Goal: Information Seeking & Learning: Learn about a topic

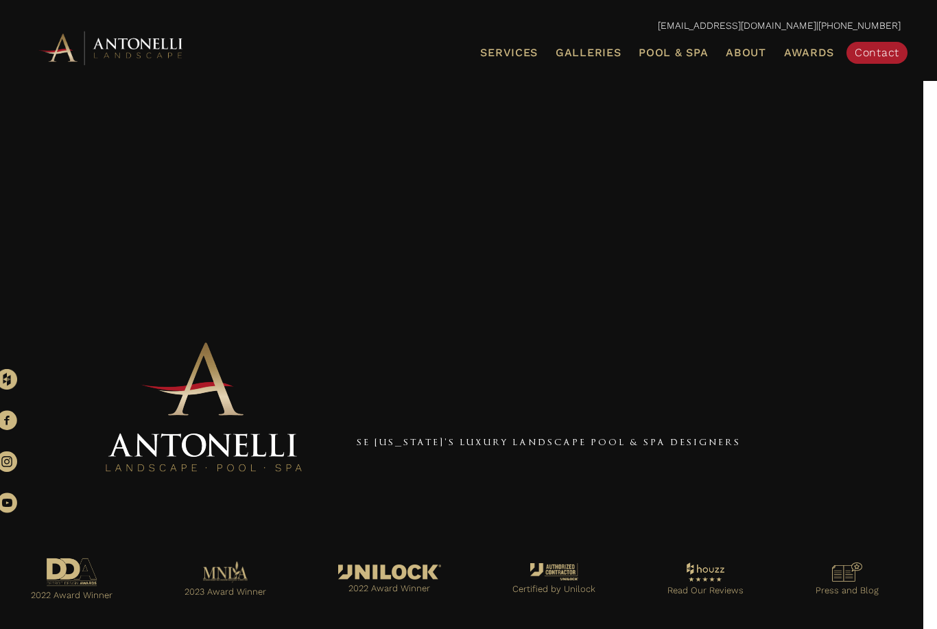
scroll to position [16, 14]
click at [585, 54] on span "Galleries" at bounding box center [588, 52] width 65 height 13
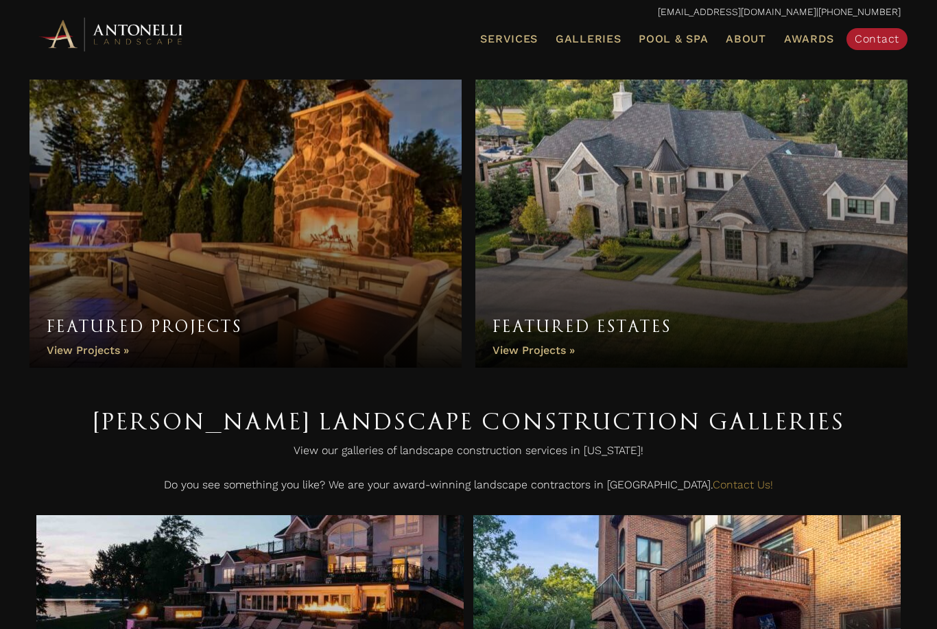
click at [64, 341] on link "Featured Projects" at bounding box center [246, 224] width 432 height 288
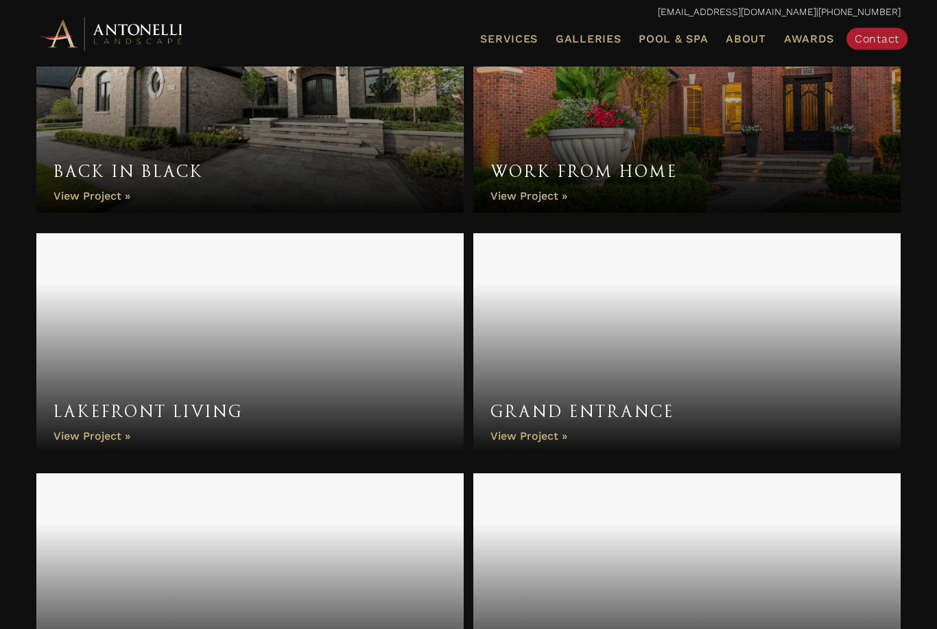
scroll to position [1037, 0]
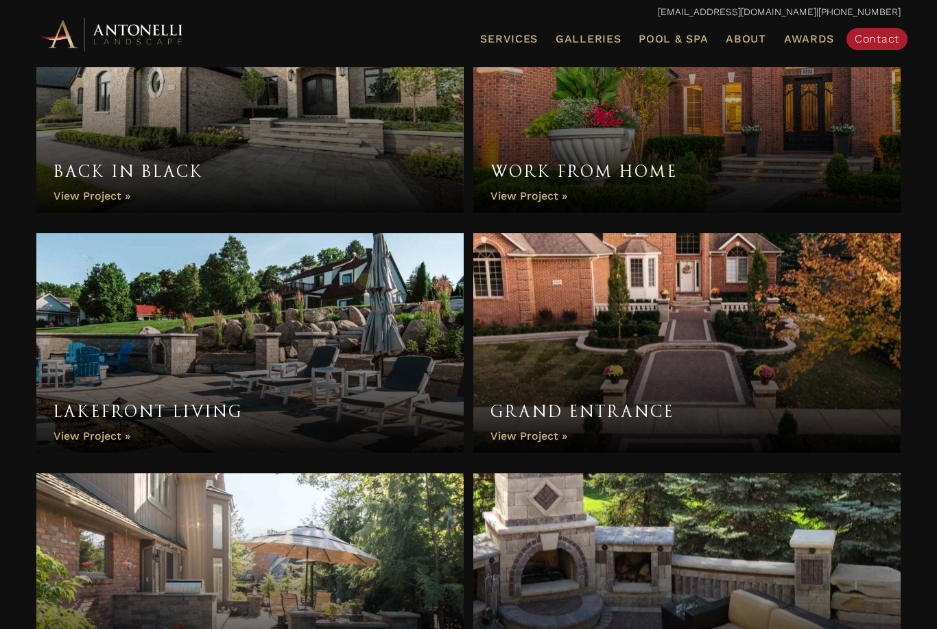
click at [598, 357] on link "Grand Entrance" at bounding box center [686, 343] width 427 height 220
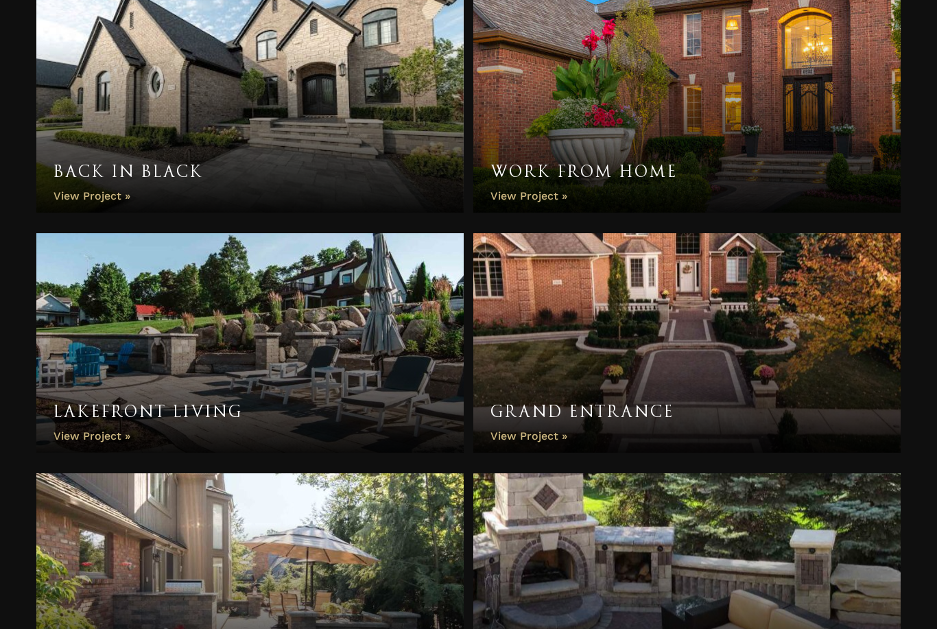
scroll to position [1083, 0]
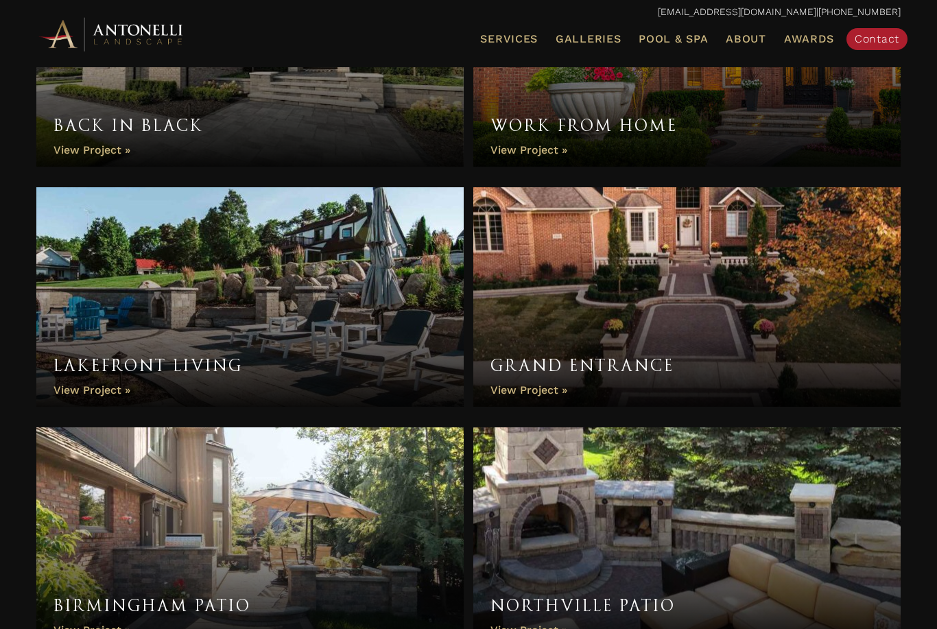
click at [131, 327] on link "Lakefront Living" at bounding box center [249, 297] width 427 height 220
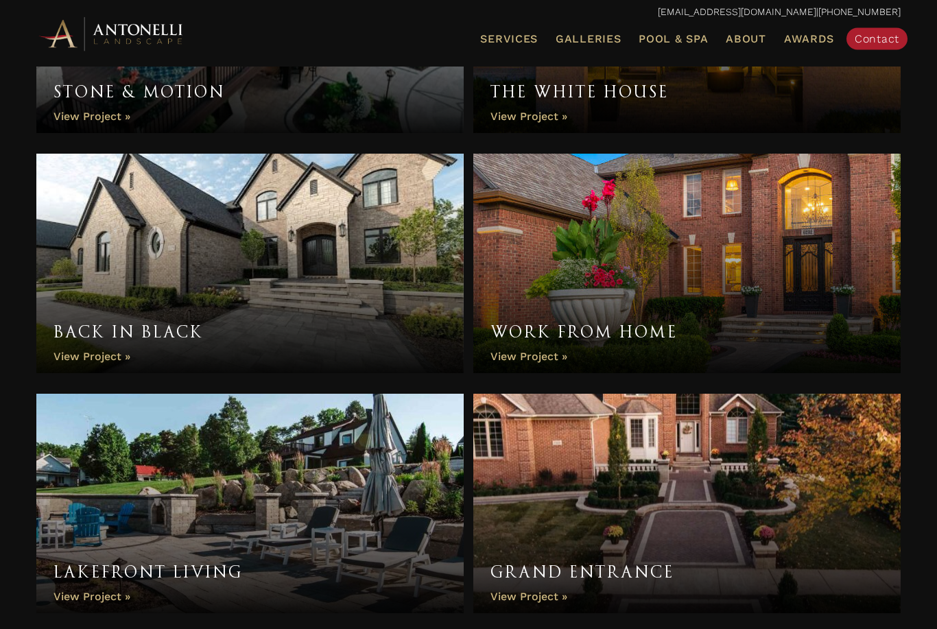
scroll to position [871, 0]
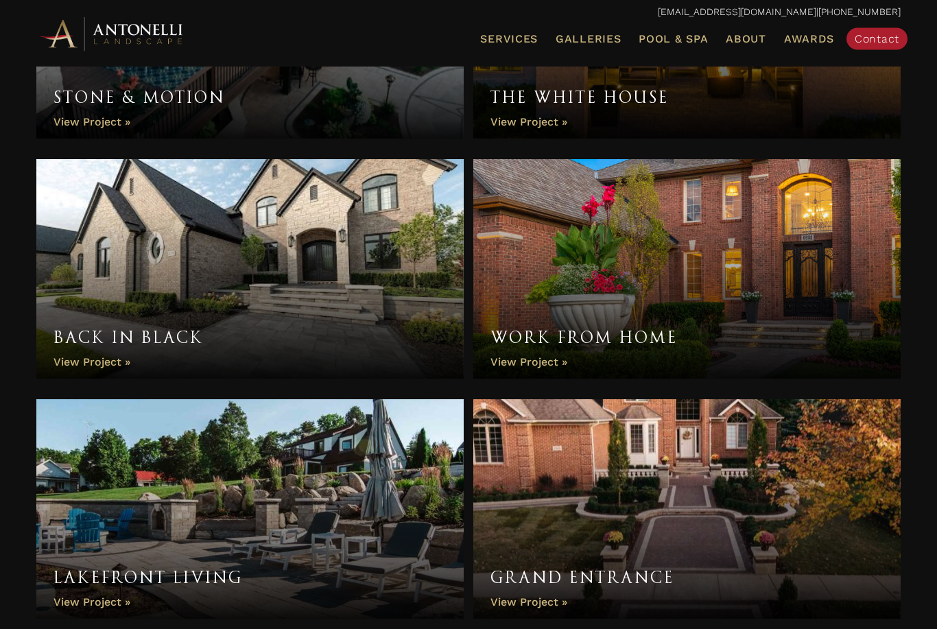
click at [545, 287] on link "Work From Home" at bounding box center [686, 270] width 427 height 220
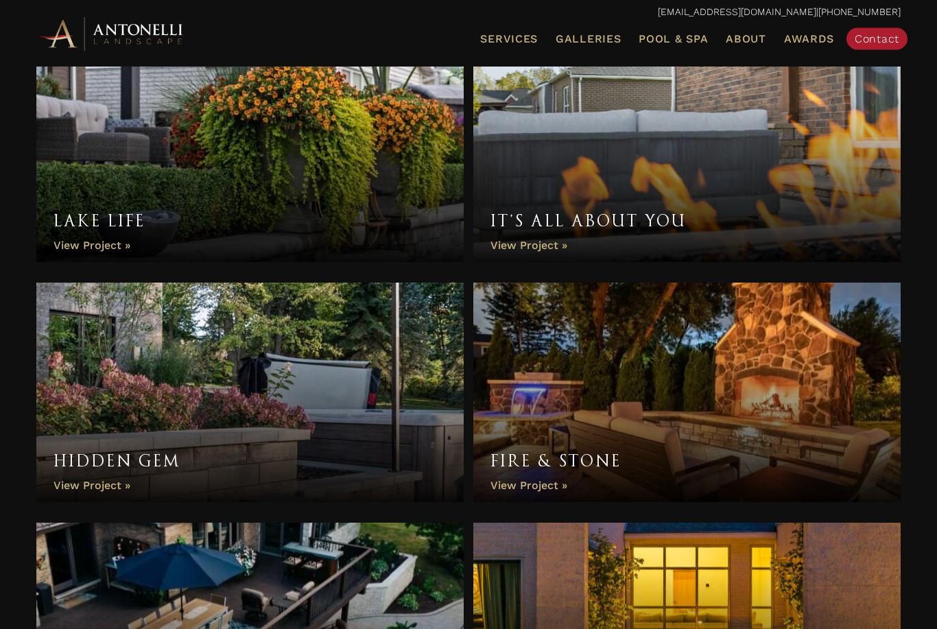
scroll to position [0, 0]
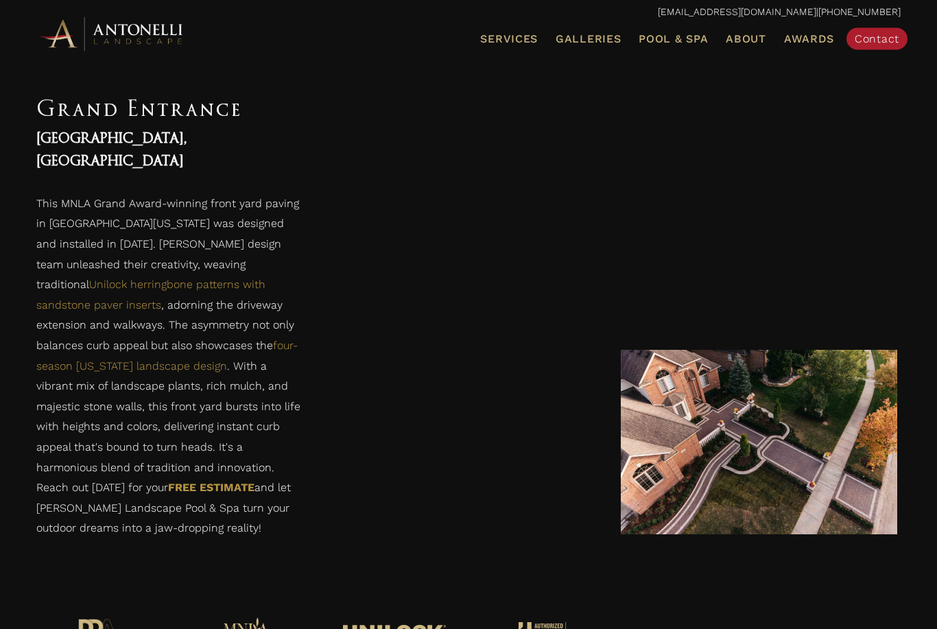
scroll to position [2093, 0]
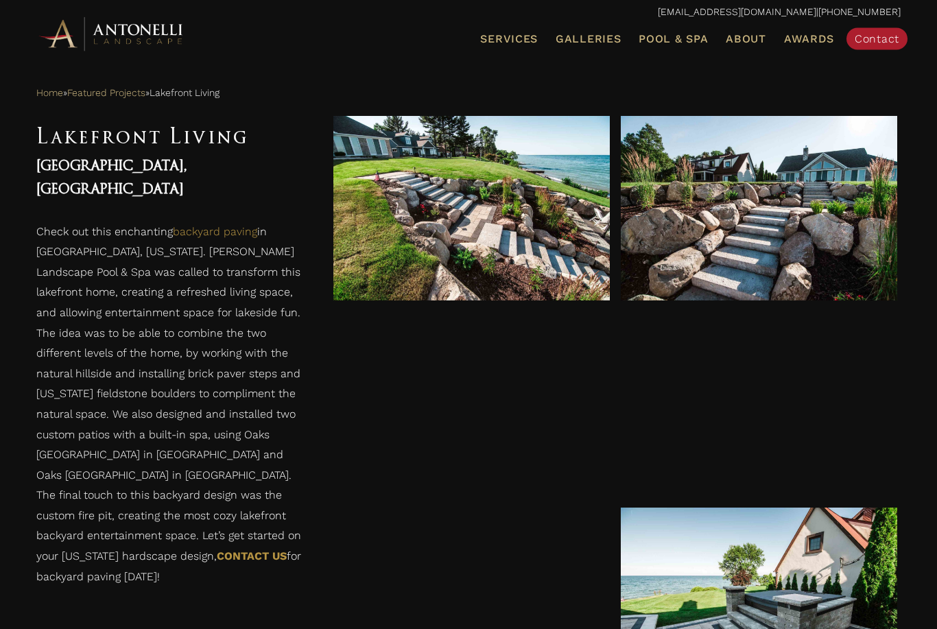
scroll to position [535, 0]
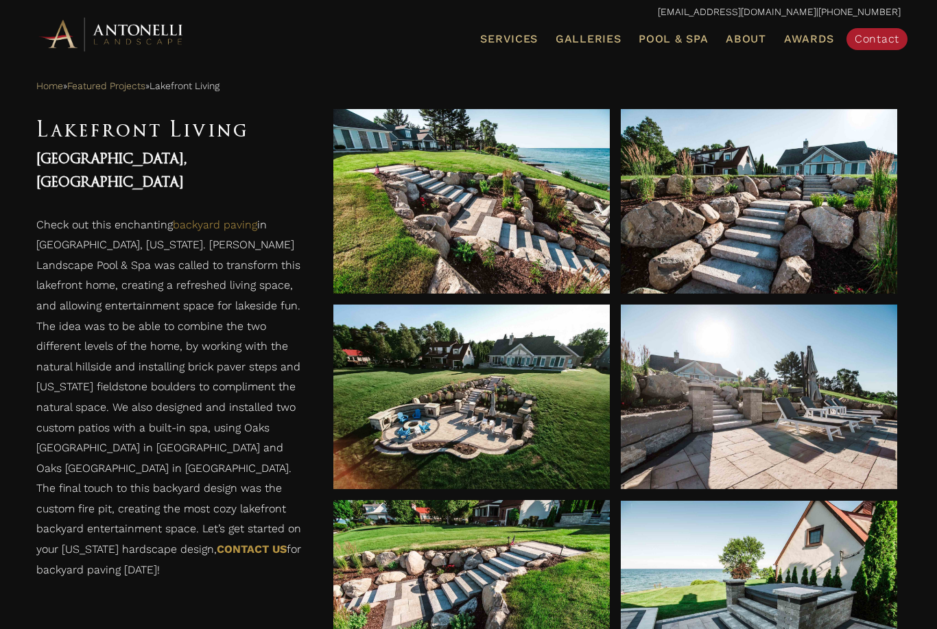
click at [390, 427] on div at bounding box center [471, 397] width 277 height 185
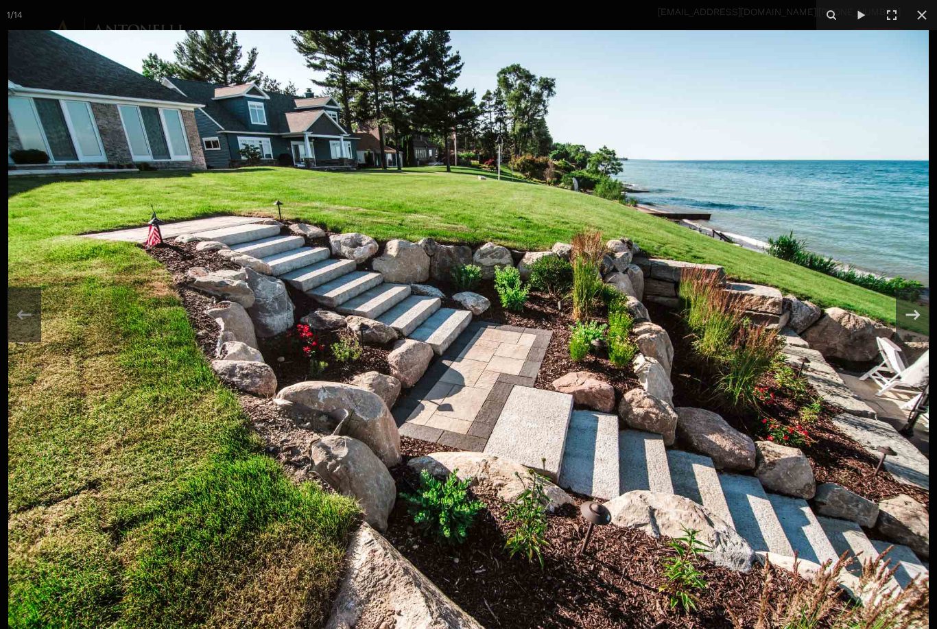
click at [917, 21] on icon at bounding box center [922, 15] width 16 height 16
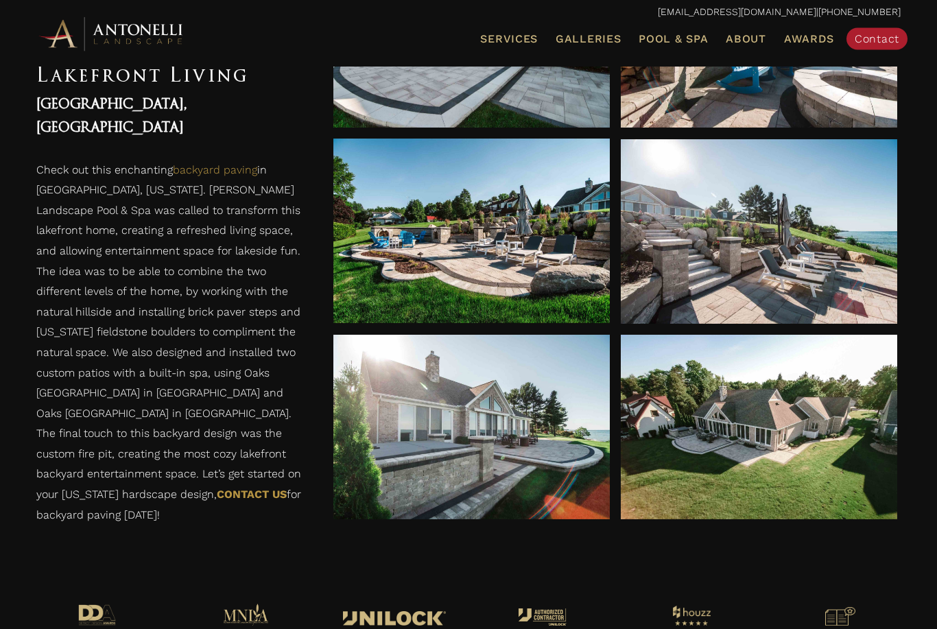
scroll to position [1503, 0]
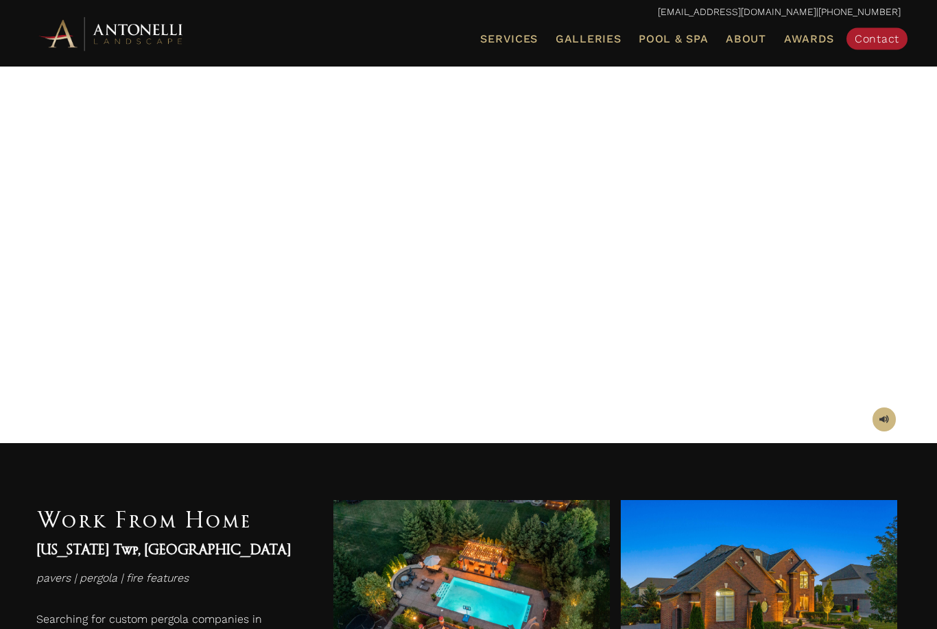
scroll to position [124, 0]
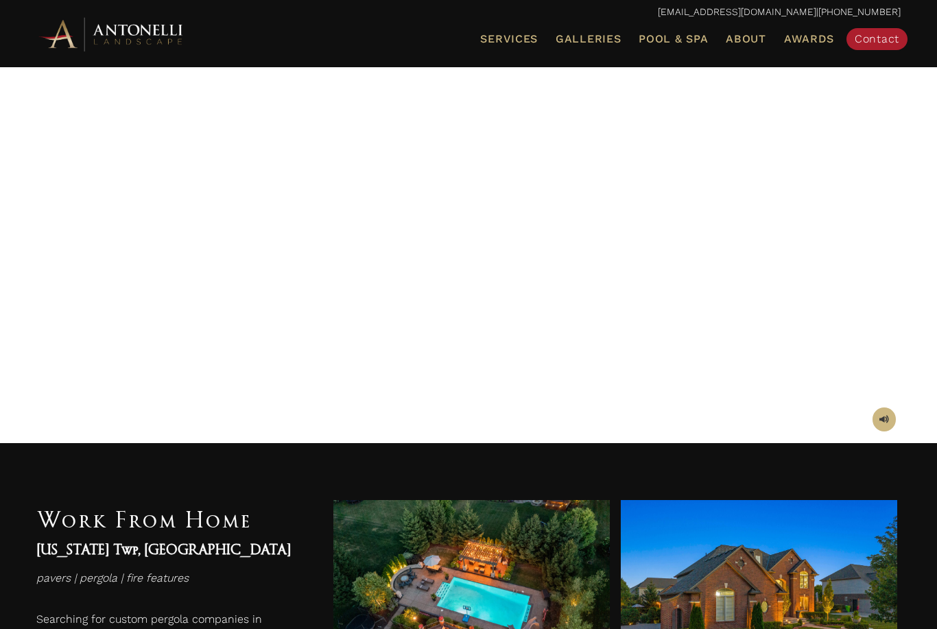
click at [815, 613] on div at bounding box center [759, 592] width 277 height 185
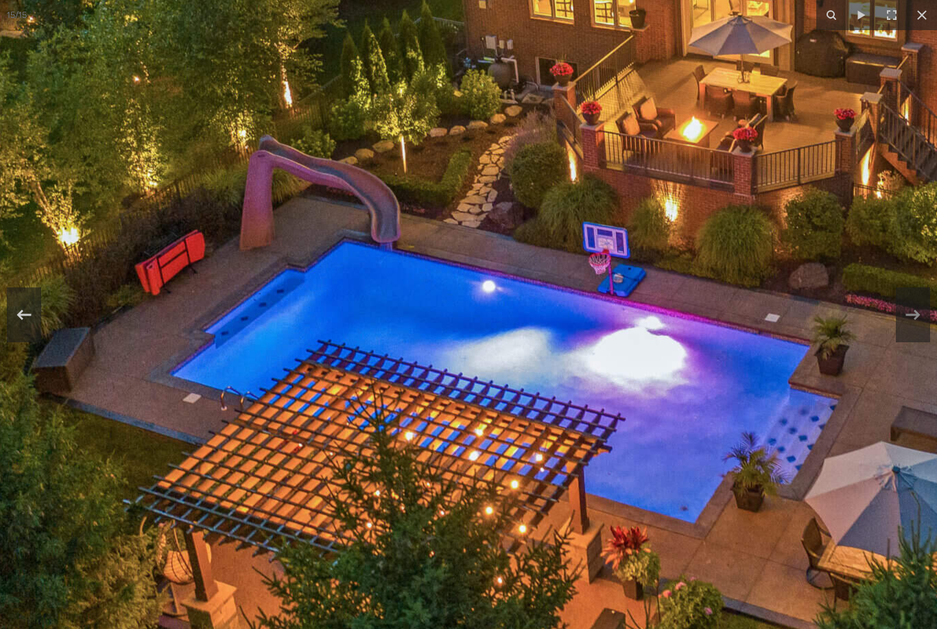
click at [923, 15] on icon at bounding box center [922, 15] width 10 height 10
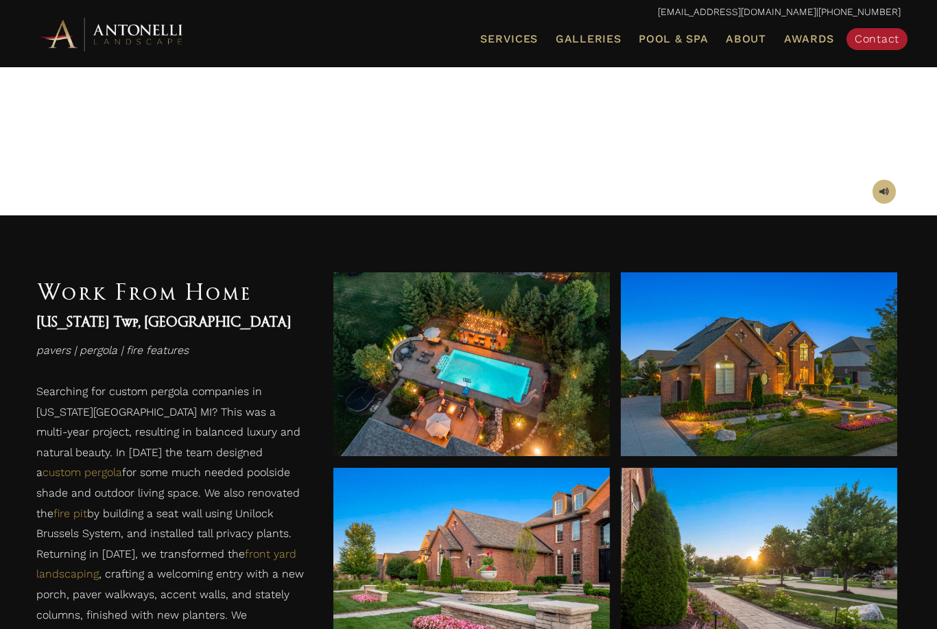
scroll to position [352, 0]
